Goal: Information Seeking & Learning: Learn about a topic

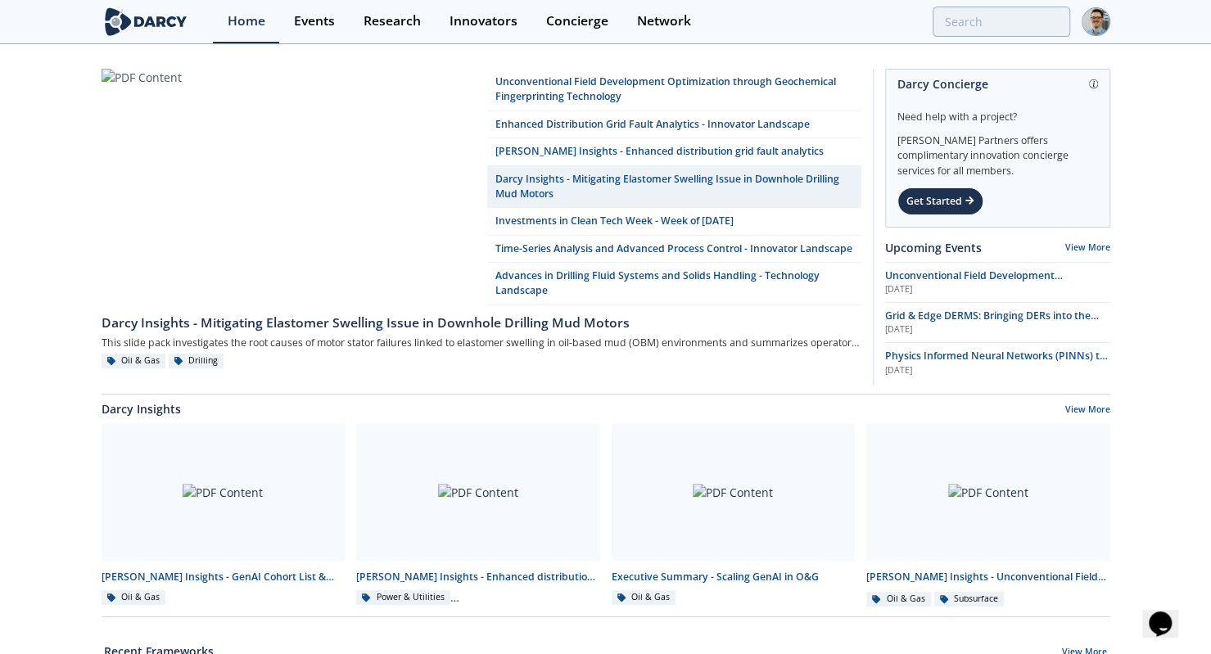
click at [399, 24] on div "Research" at bounding box center [391, 21] width 57 height 13
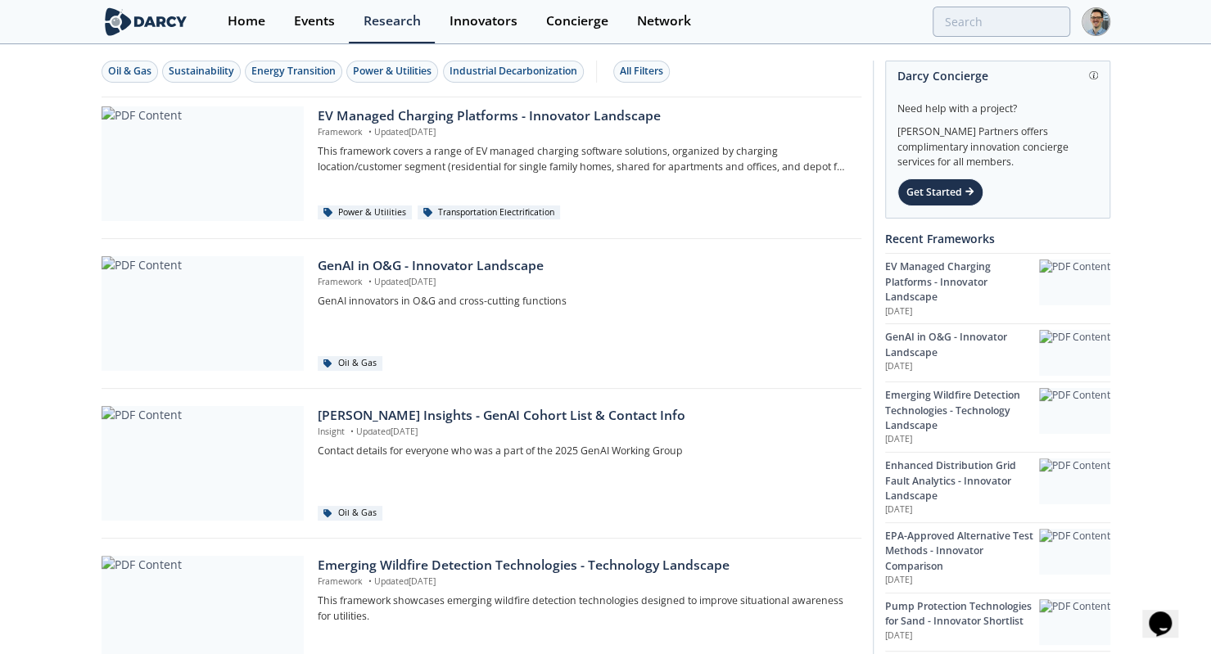
click at [414, 74] on div "Power & Utilities" at bounding box center [392, 71] width 79 height 15
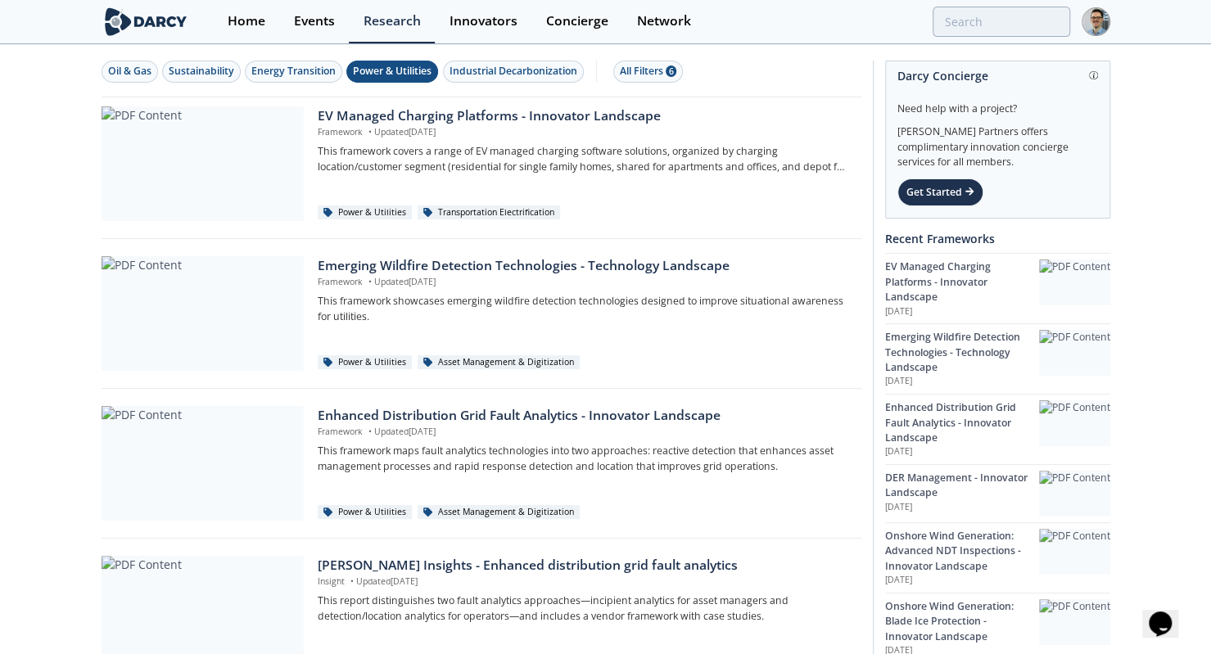
click at [460, 261] on div "Emerging Wildfire Detection Technologies - Technology Landscape" at bounding box center [583, 266] width 531 height 20
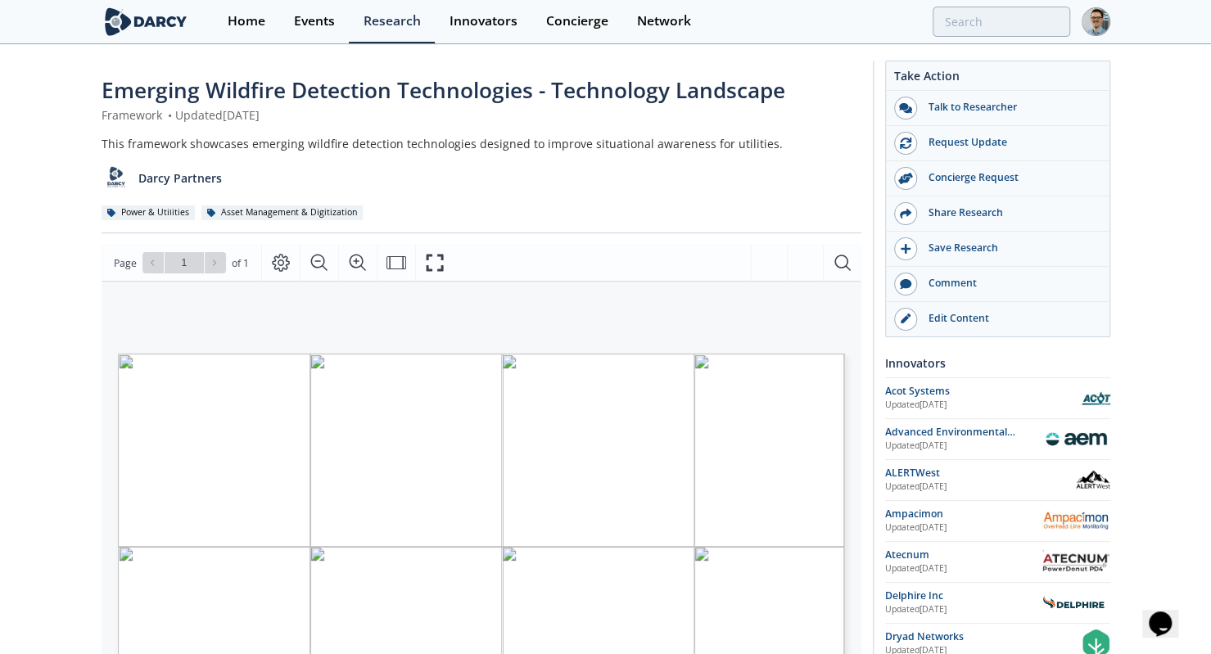
click at [923, 326] on link "Edit Content" at bounding box center [997, 319] width 223 height 34
click at [379, 22] on div "Research" at bounding box center [391, 21] width 57 height 13
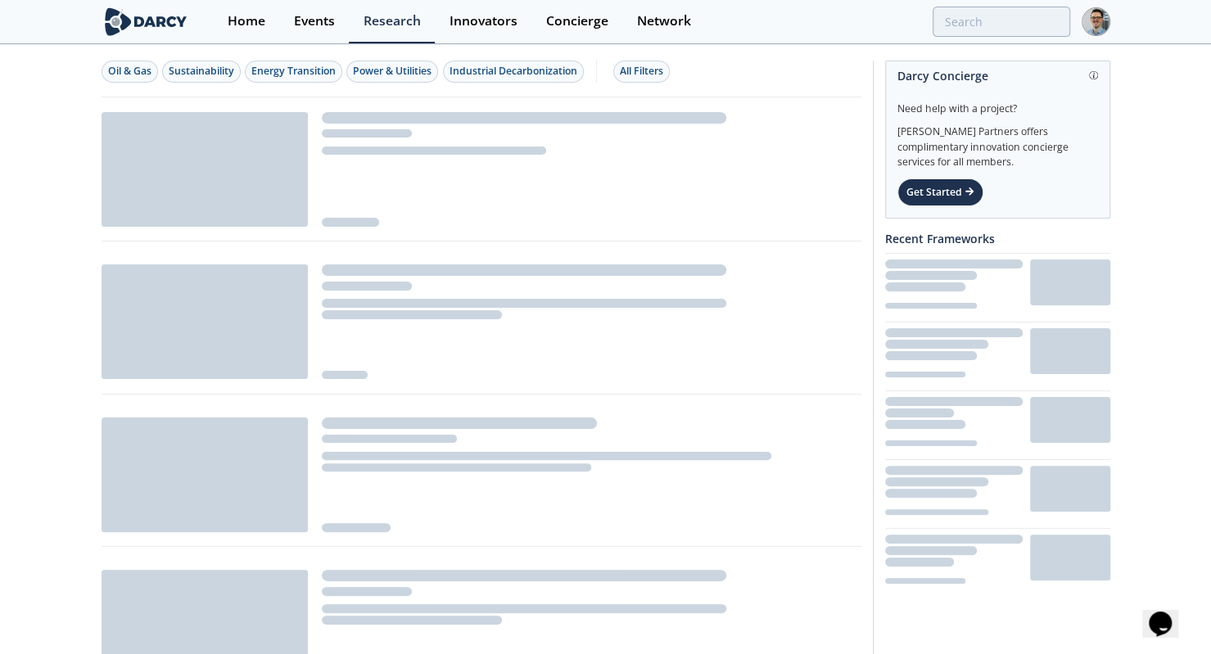
click at [363, 68] on div "Power & Utilities" at bounding box center [392, 71] width 79 height 15
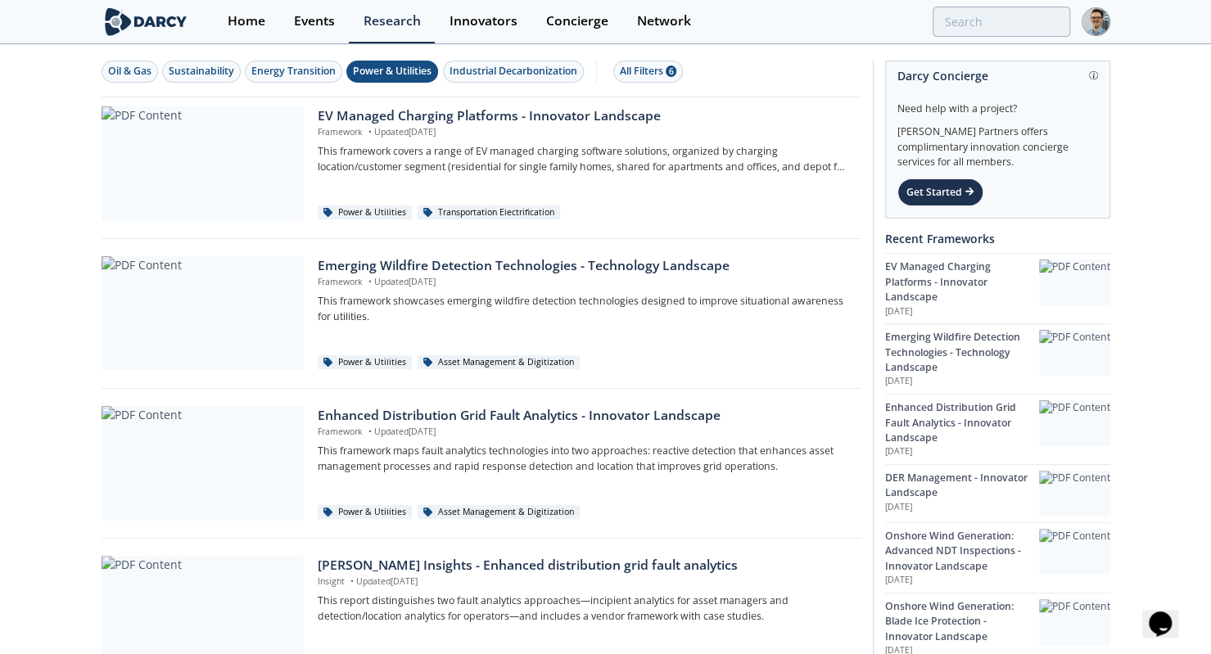
click at [250, 489] on div at bounding box center [203, 463] width 202 height 115
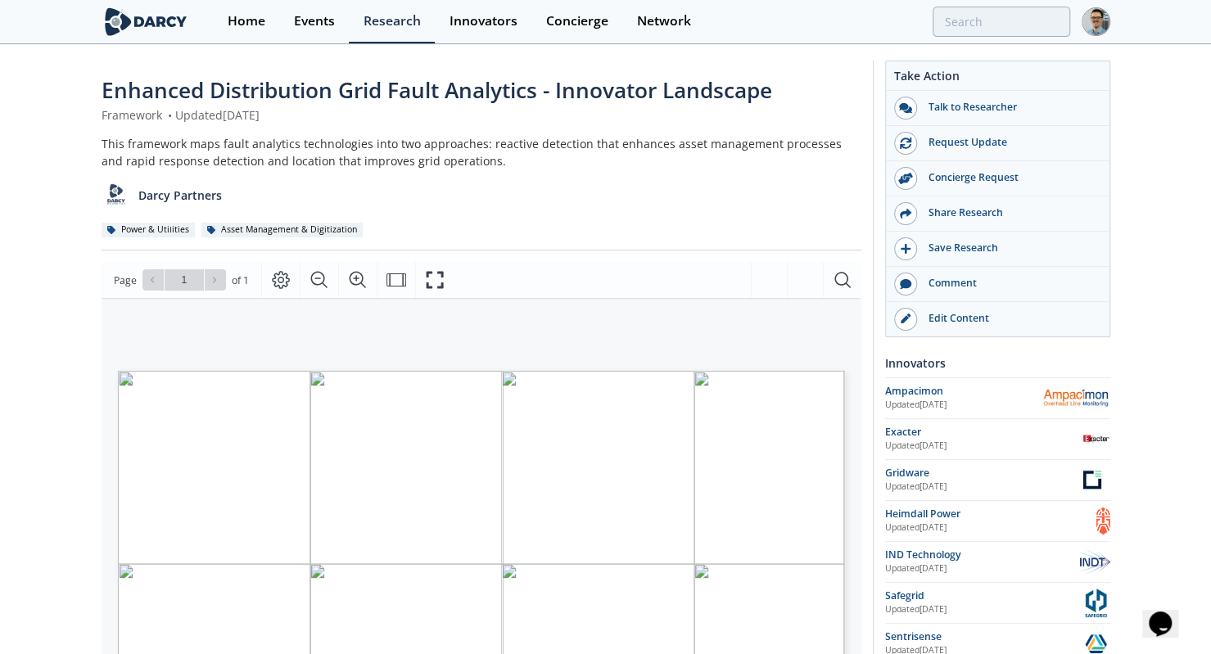
click at [919, 302] on link "Edit Content" at bounding box center [997, 319] width 223 height 34
